Goal: Task Accomplishment & Management: Complete application form

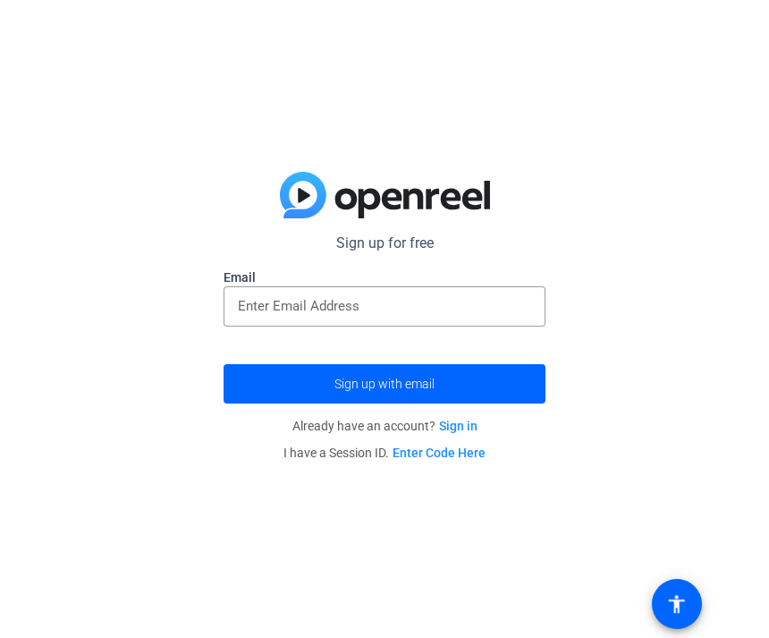
click at [446, 306] on input "email" at bounding box center [384, 305] width 293 height 21
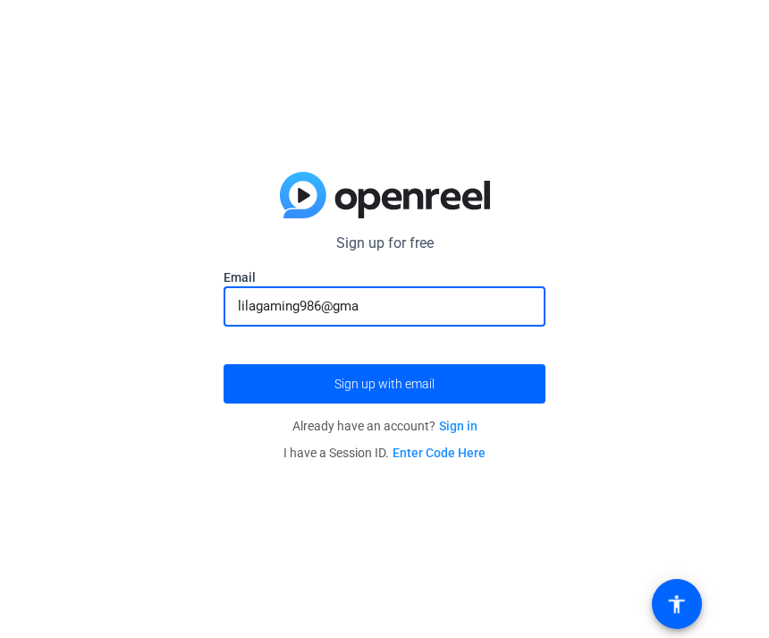
click at [447, 315] on input "lilagaming986@gma" at bounding box center [384, 305] width 293 height 21
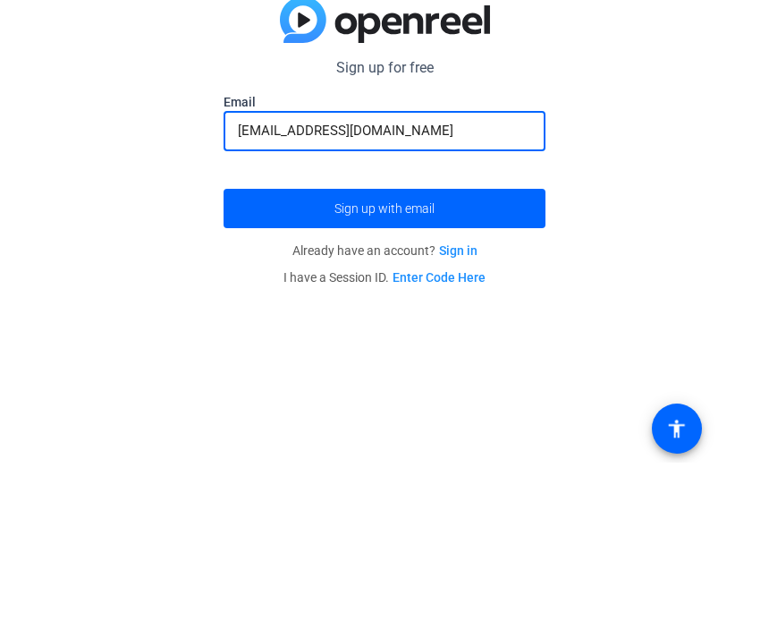
click at [454, 362] on span "submit" at bounding box center [385, 383] width 322 height 43
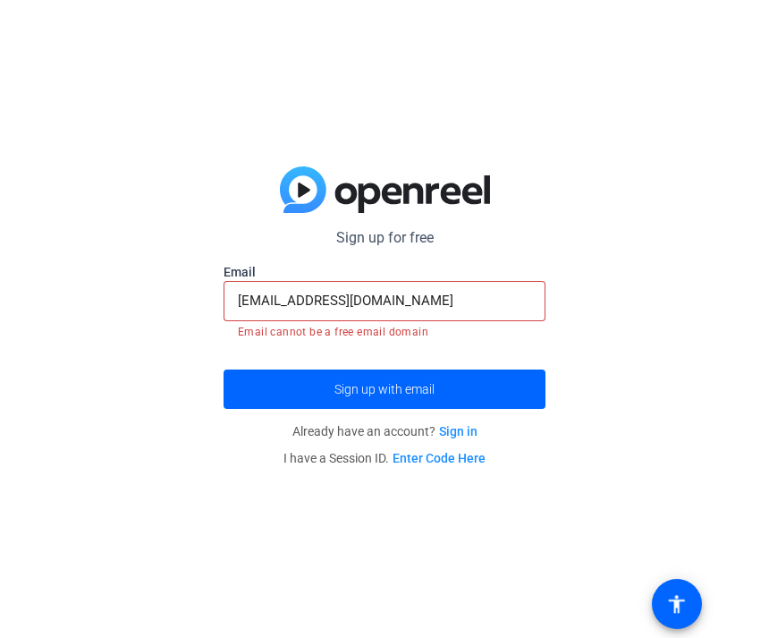
click at [444, 393] on span "submit" at bounding box center [385, 389] width 322 height 43
click at [427, 283] on div "[EMAIL_ADDRESS][DOMAIN_NAME]" at bounding box center [384, 301] width 293 height 40
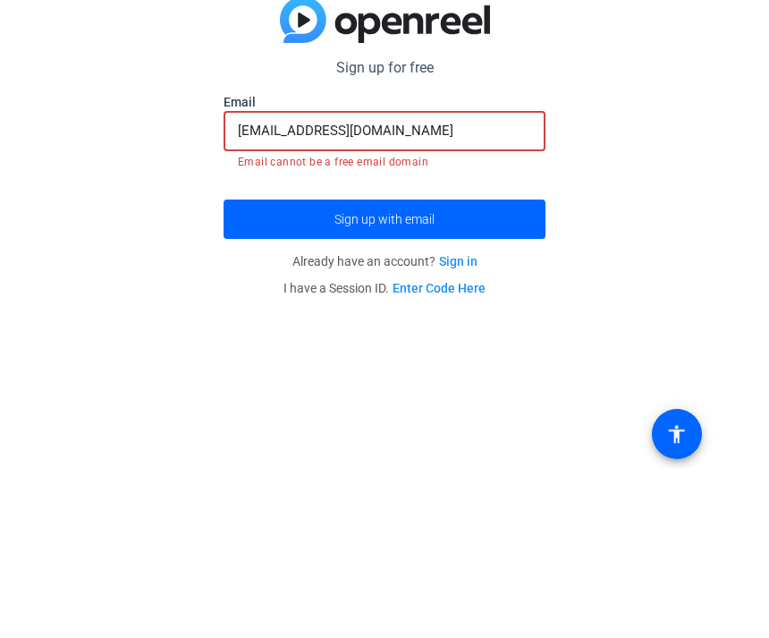
click at [490, 290] on input "[EMAIL_ADDRESS][DOMAIN_NAME]" at bounding box center [384, 300] width 293 height 21
click at [315, 290] on input "[EMAIL_ADDRESS][DOMAIN_NAME]" at bounding box center [384, 300] width 293 height 21
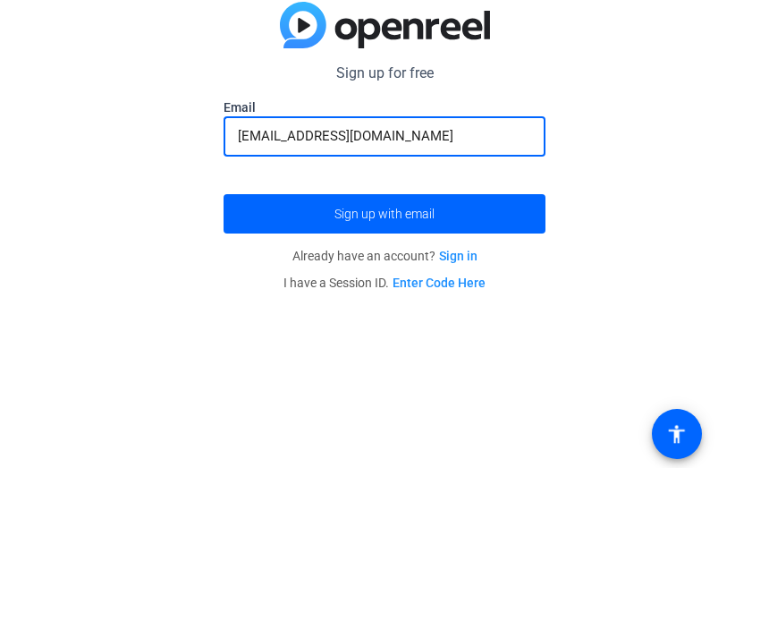
click at [503, 362] on span "submit" at bounding box center [385, 383] width 322 height 43
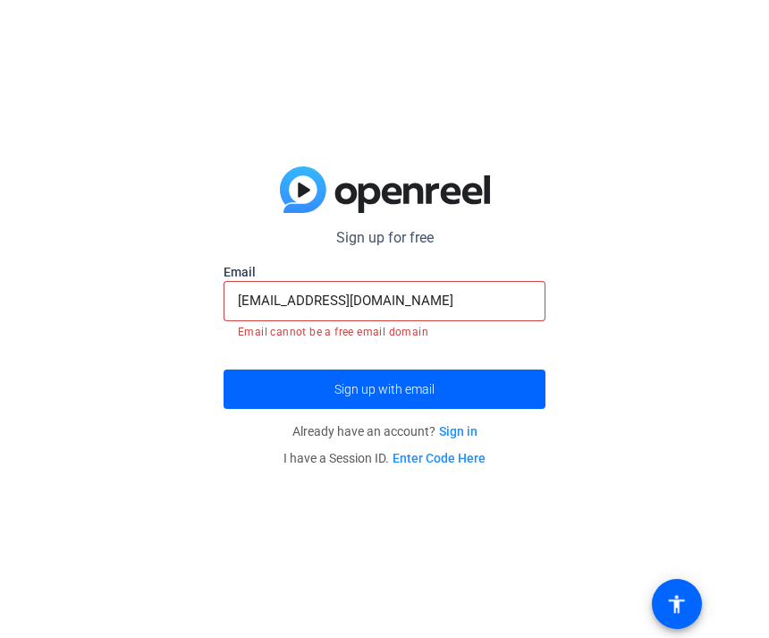
click at [494, 290] on input "[EMAIL_ADDRESS][DOMAIN_NAME]" at bounding box center [384, 300] width 293 height 21
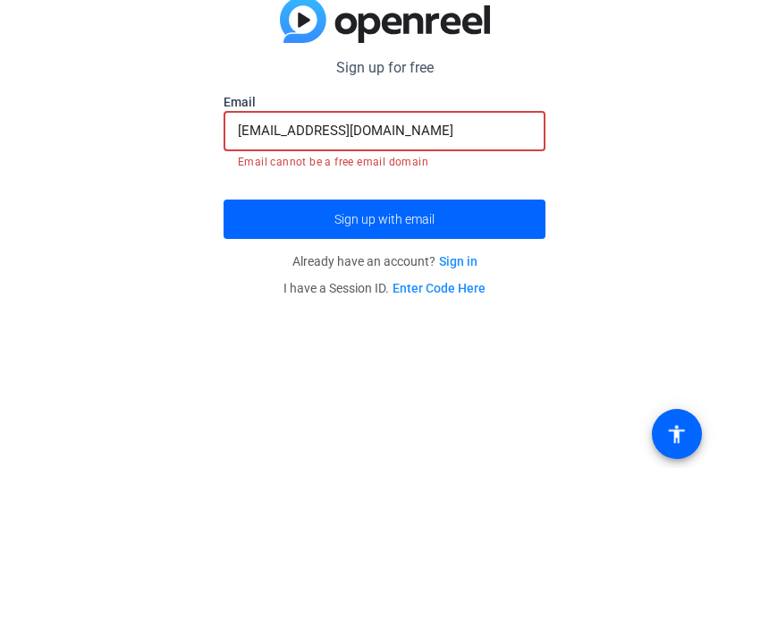
click at [504, 290] on input "[EMAIL_ADDRESS][DOMAIN_NAME]" at bounding box center [384, 300] width 293 height 21
click at [496, 290] on input "[EMAIL_ADDRESS][DOMAIN_NAME]" at bounding box center [384, 300] width 293 height 21
click at [487, 290] on input "[EMAIL_ADDRESS][DOMAIN_NAME]" at bounding box center [384, 300] width 293 height 21
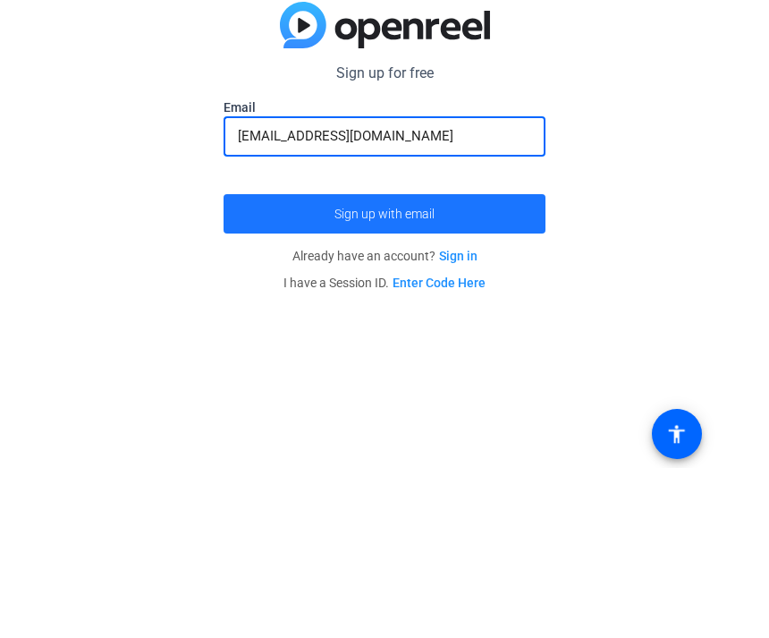
type input "[EMAIL_ADDRESS][DOMAIN_NAME]"
click at [461, 362] on span "submit" at bounding box center [385, 383] width 322 height 43
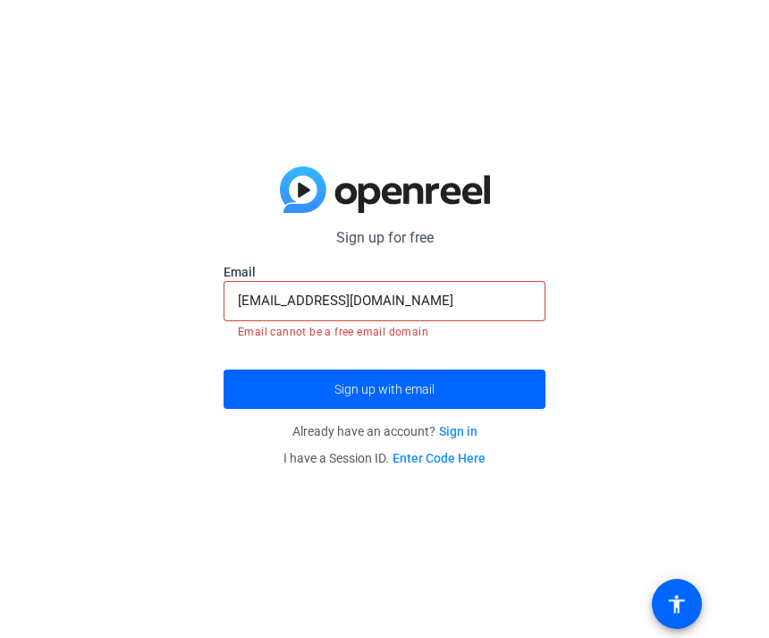
click at [462, 427] on link "Sign in" at bounding box center [458, 431] width 38 height 14
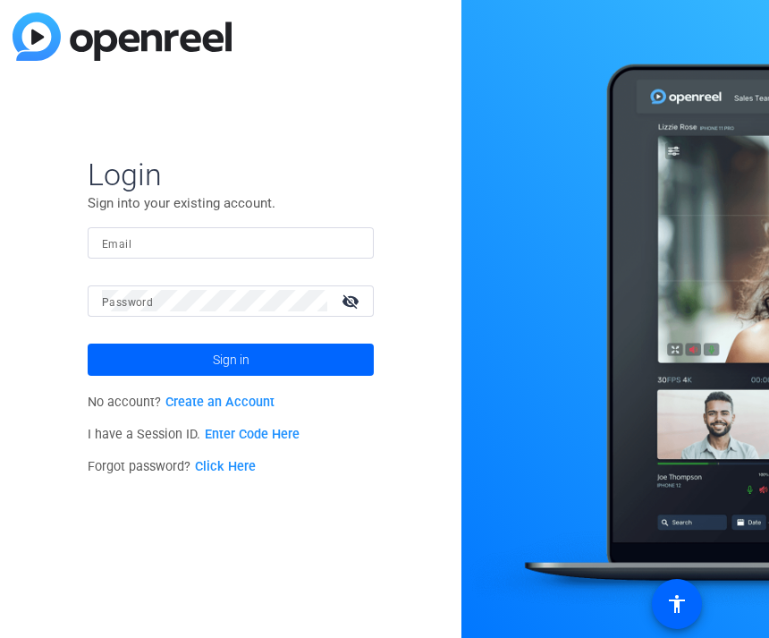
click at [218, 407] on link "Create an Account" at bounding box center [219, 401] width 109 height 15
